Goal: Go to known website: Go to known website

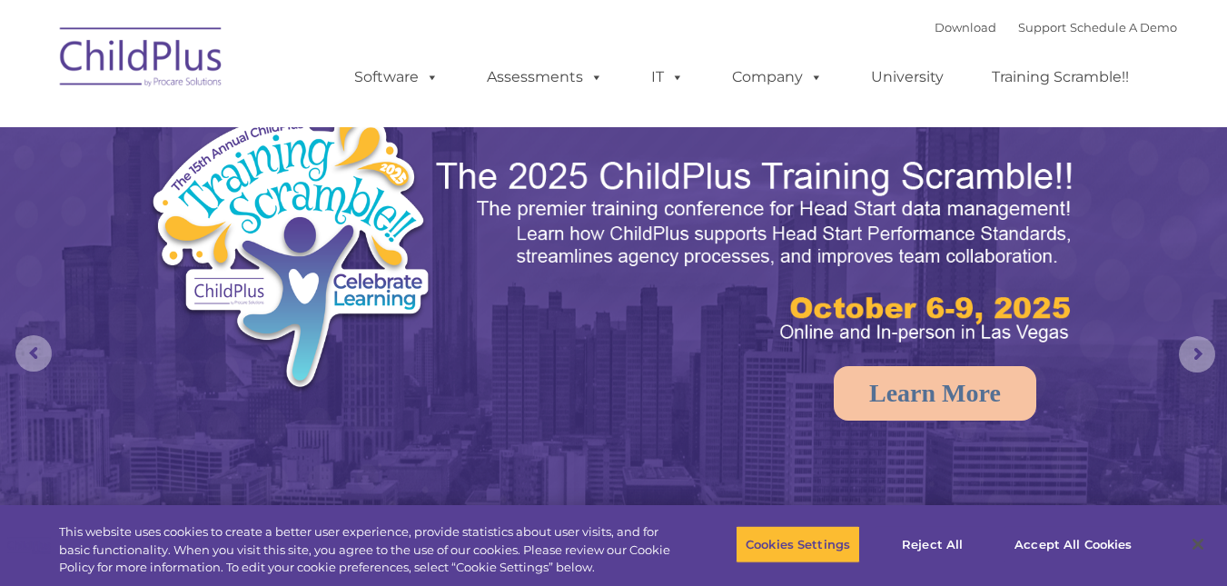
select select "MEDIUM"
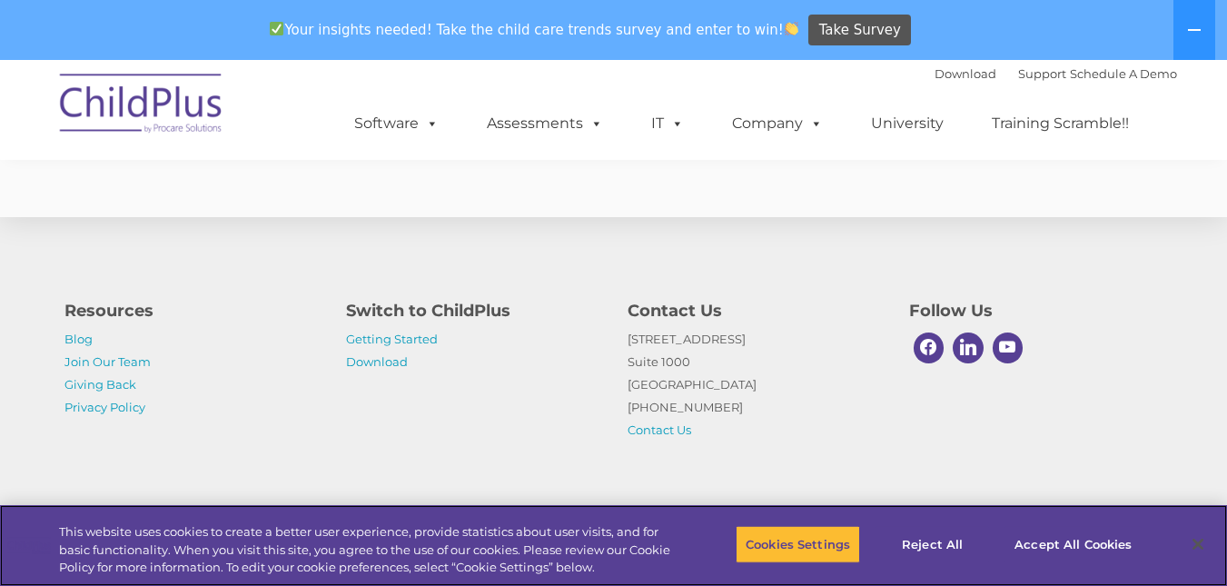
scroll to position [2823, 0]
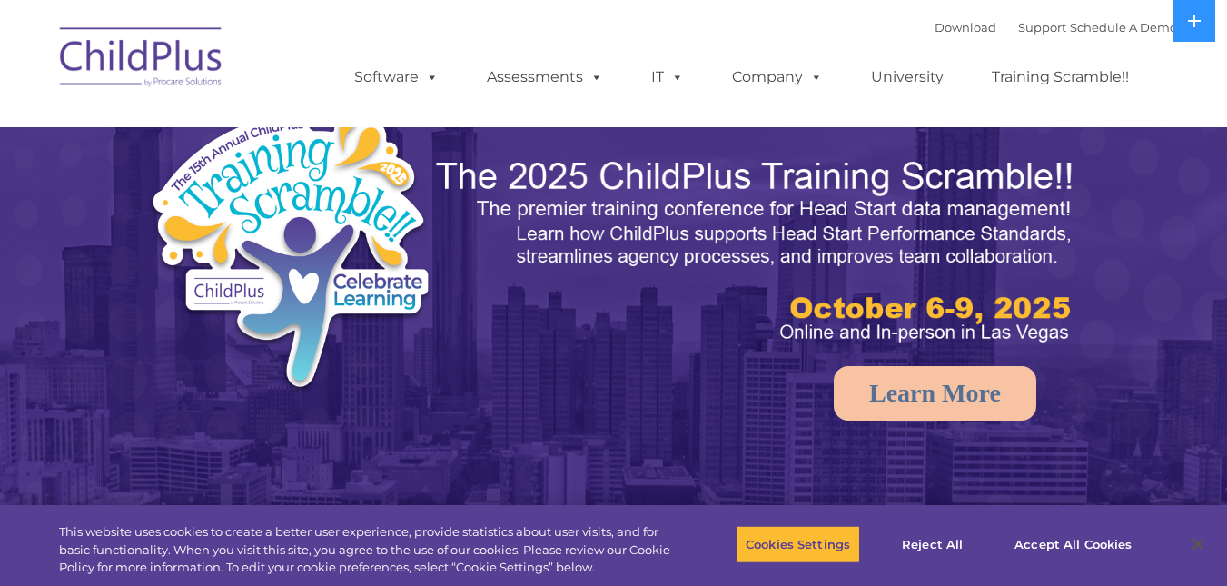
select select "MEDIUM"
